Goal: Transaction & Acquisition: Book appointment/travel/reservation

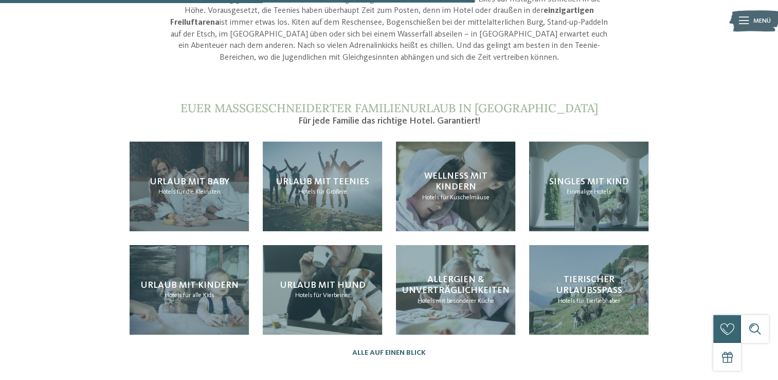
scroll to position [926, 0]
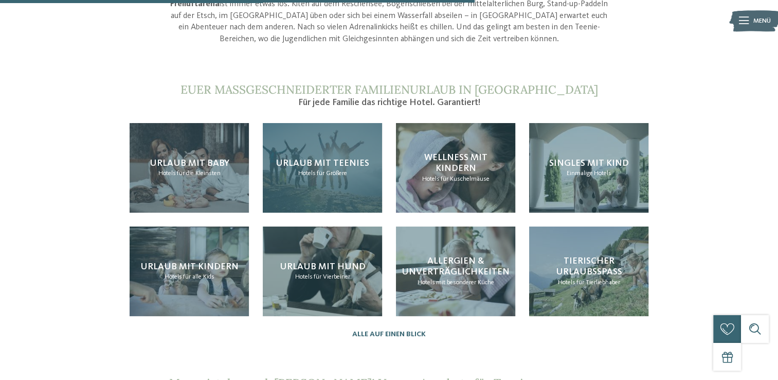
click at [309, 149] on div "Urlaub mit Teenies Hotels für Größere" at bounding box center [322, 167] width 119 height 89
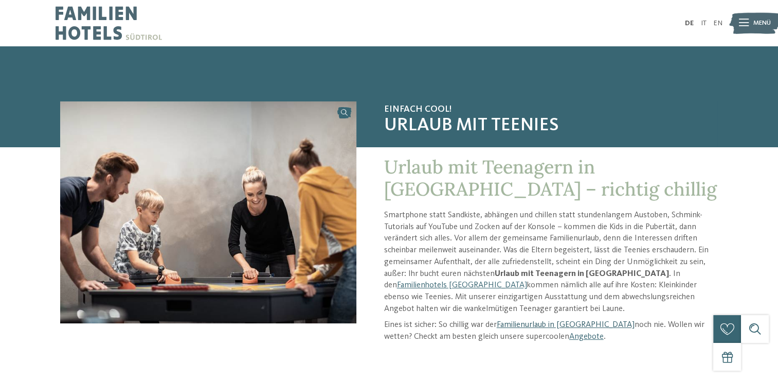
click at [554, 324] on link "Familienurlaub in [GEOGRAPHIC_DATA]" at bounding box center [566, 324] width 138 height 8
click at [569, 333] on link "Angebote" at bounding box center [586, 336] width 34 height 8
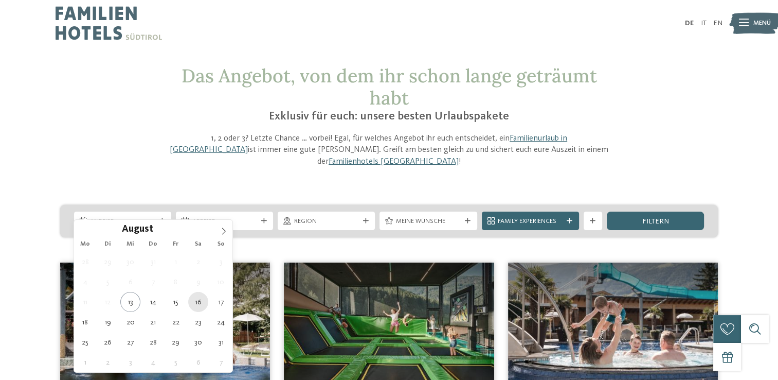
type div "16.08.2025"
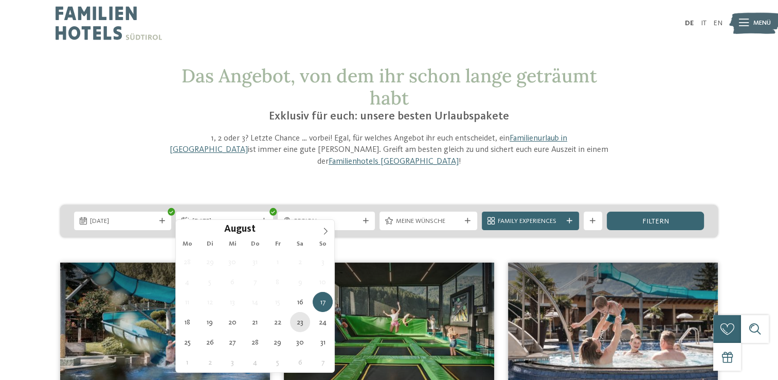
type div "23.08.2025"
drag, startPoint x: 300, startPoint y: 321, endPoint x: 366, endPoint y: 210, distance: 129.1
click at [367, 218] on icon at bounding box center [366, 221] width 6 height 6
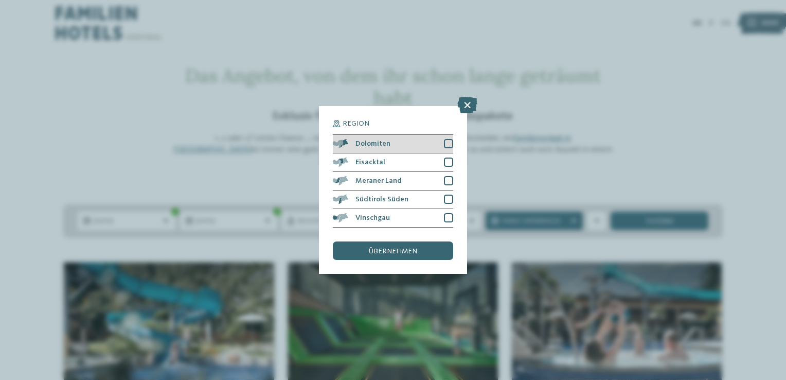
click at [448, 143] on div at bounding box center [448, 143] width 9 height 9
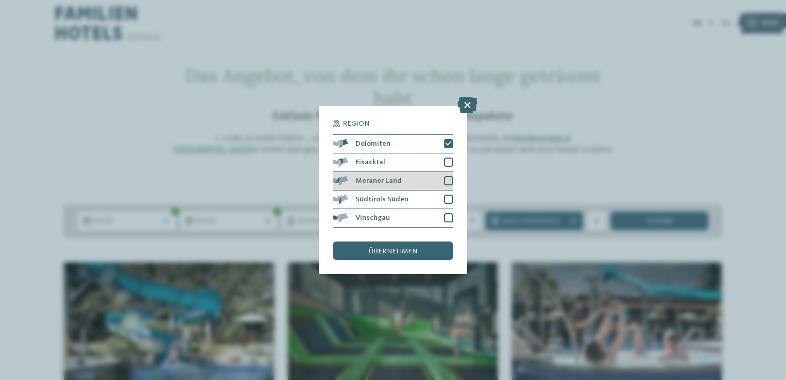
click at [445, 181] on div at bounding box center [448, 180] width 9 height 9
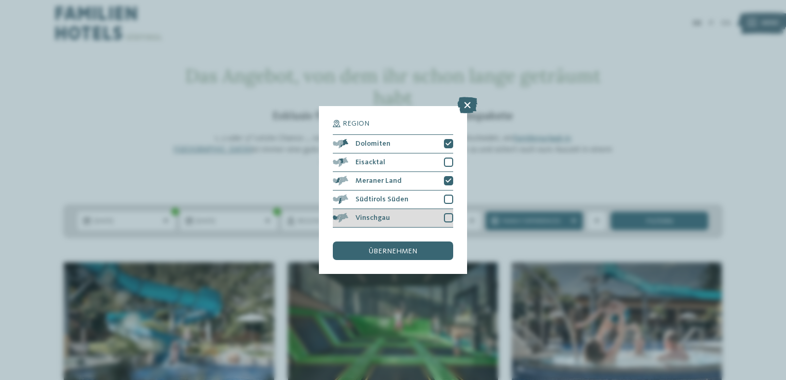
click at [448, 219] on div at bounding box center [448, 217] width 9 height 9
click at [406, 252] on span "übernehmen" at bounding box center [393, 250] width 48 height 7
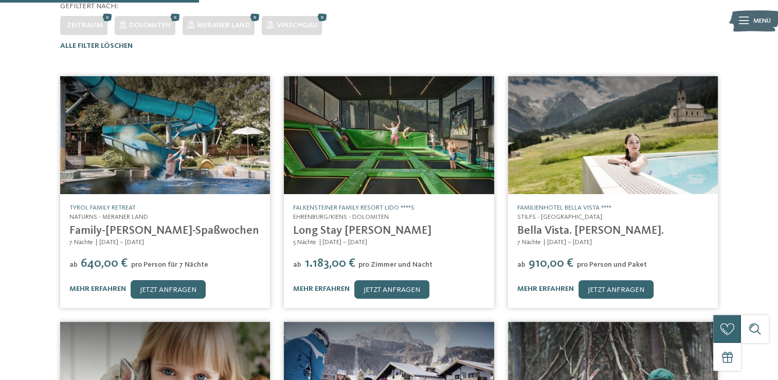
click at [448, 224] on h4 "Long Stay Sommer" at bounding box center [388, 231] width 191 height 14
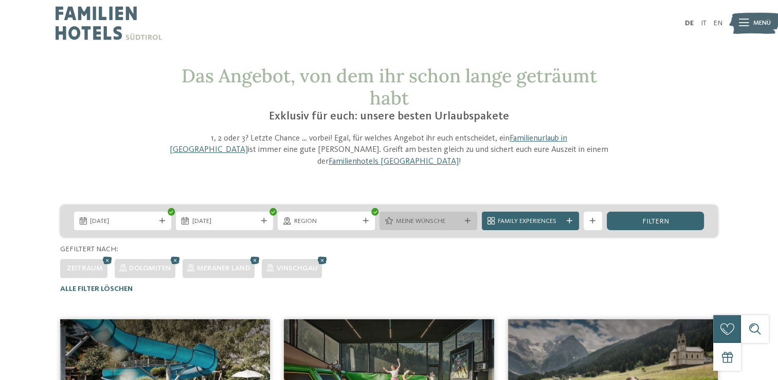
click at [440, 216] on span "Meine Wünsche" at bounding box center [428, 220] width 65 height 9
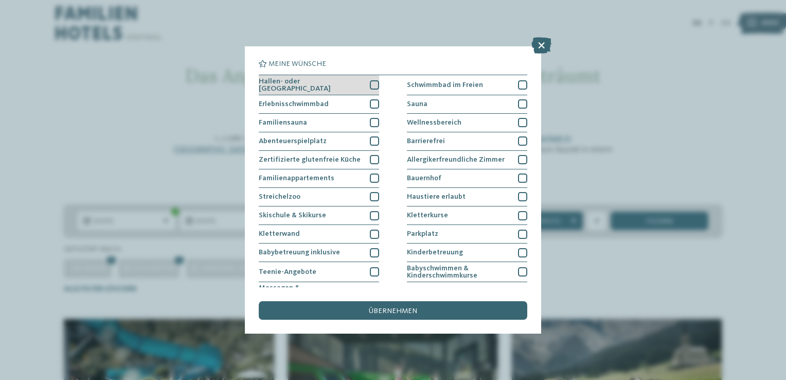
click at [366, 82] on div "Hallen- oder Schleusenbad" at bounding box center [319, 85] width 120 height 20
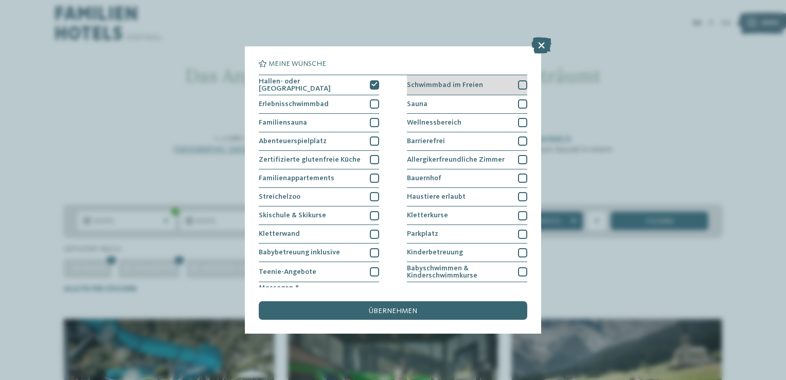
click at [518, 83] on div at bounding box center [522, 84] width 9 height 9
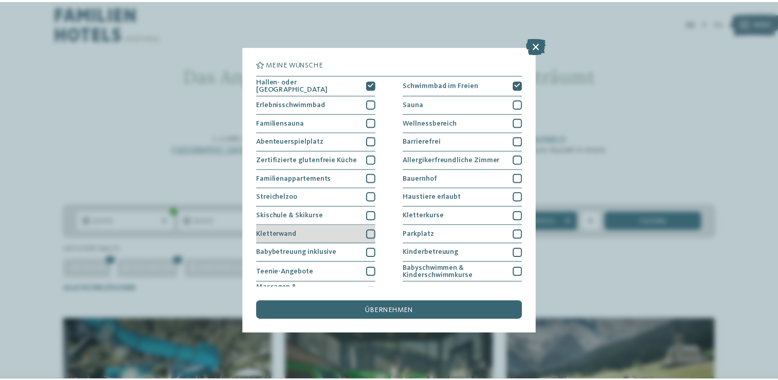
scroll to position [51, 0]
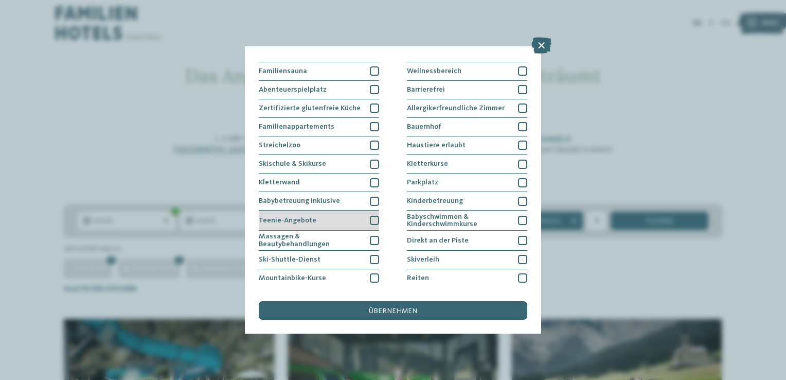
click at [372, 221] on div at bounding box center [374, 219] width 9 height 9
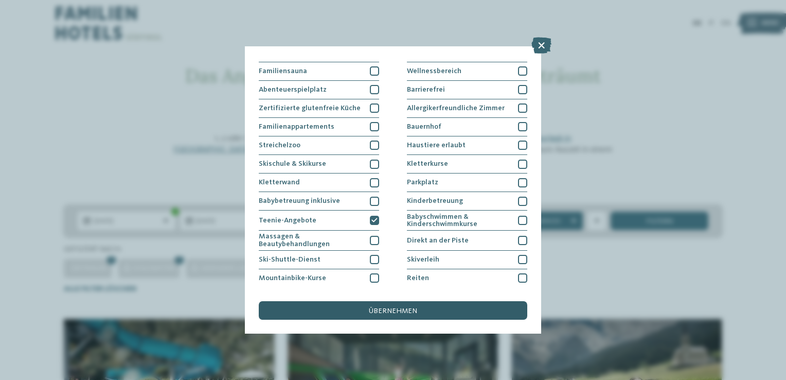
click at [401, 311] on span "übernehmen" at bounding box center [393, 310] width 48 height 7
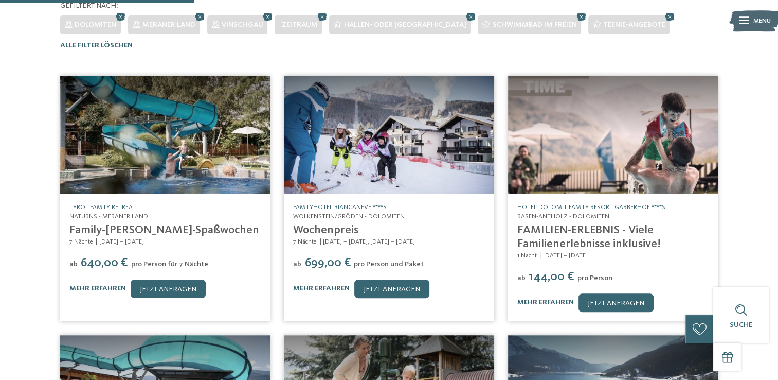
scroll to position [192, 0]
